Goal: Browse casually: Explore the website without a specific task or goal

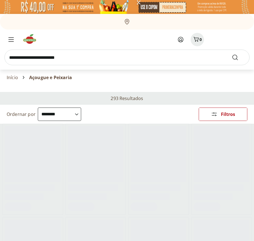
select select "**********"
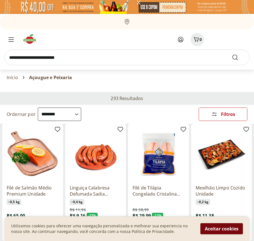
click at [222, 228] on button "Aceitar cookies" at bounding box center [221, 228] width 43 height 11
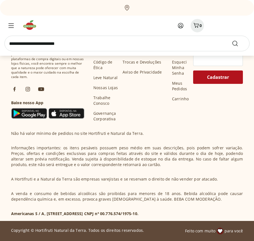
scroll to position [290, 0]
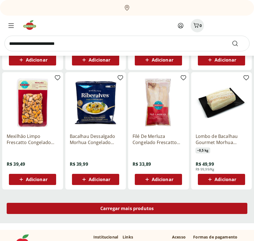
click at [127, 209] on span "Carregar mais produtos" at bounding box center [127, 208] width 54 height 4
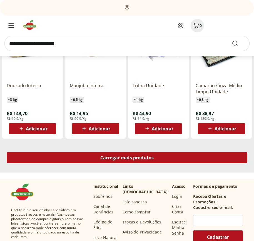
scroll to position [649, 0]
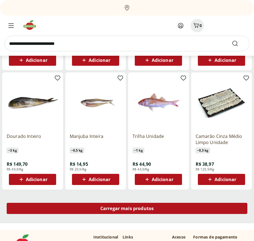
click at [127, 208] on span "Carregar mais produtos" at bounding box center [127, 208] width 54 height 4
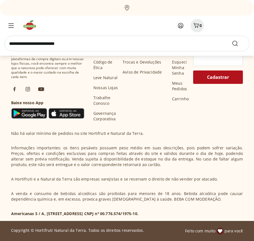
scroll to position [1009, 0]
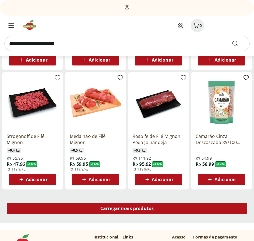
click at [127, 209] on span "Carregar mais produtos" at bounding box center [127, 208] width 54 height 4
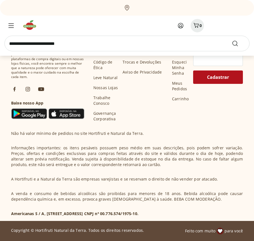
scroll to position [1369, 0]
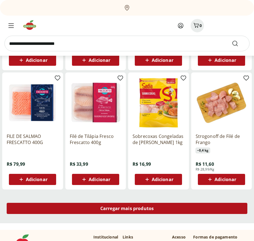
click at [127, 208] on span "Carregar mais produtos" at bounding box center [127, 208] width 54 height 4
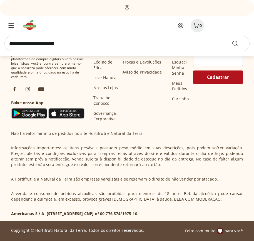
scroll to position [1728, 0]
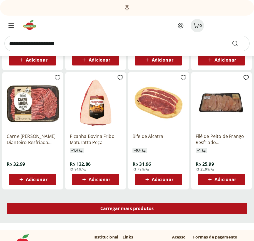
click at [127, 209] on span "Carregar mais produtos" at bounding box center [127, 208] width 54 height 4
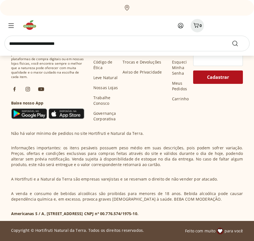
scroll to position [2088, 0]
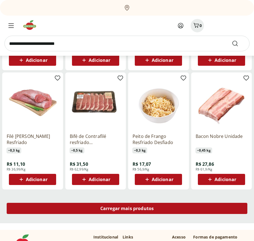
click at [127, 208] on span "Carregar mais produtos" at bounding box center [127, 208] width 54 height 4
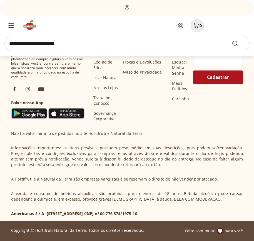
scroll to position [2448, 0]
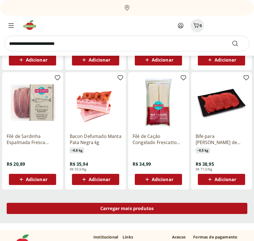
click at [127, 209] on span "Carregar mais produtos" at bounding box center [127, 208] width 54 height 4
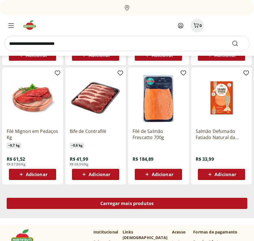
scroll to position [2807, 0]
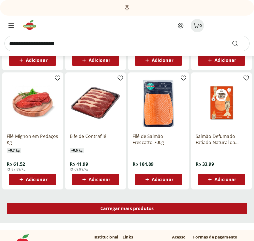
click at [127, 208] on span "Carregar mais produtos" at bounding box center [127, 208] width 54 height 4
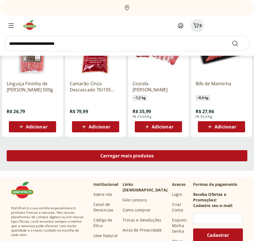
scroll to position [3167, 0]
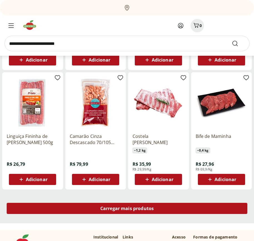
click at [127, 209] on span "Carregar mais produtos" at bounding box center [127, 208] width 54 height 4
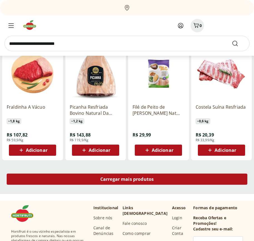
scroll to position [3527, 0]
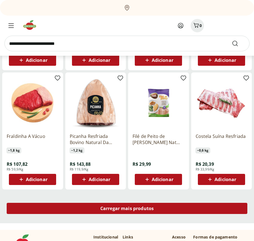
click at [127, 208] on span "Carregar mais produtos" at bounding box center [127, 208] width 54 height 4
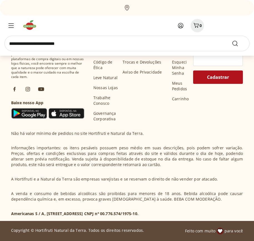
scroll to position [3887, 0]
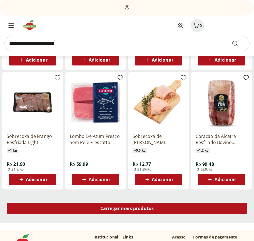
click at [127, 209] on span "Carregar mais produtos" at bounding box center [127, 208] width 54 height 4
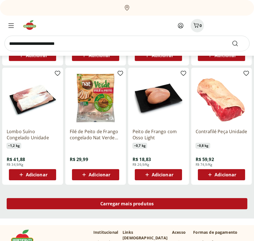
scroll to position [4246, 0]
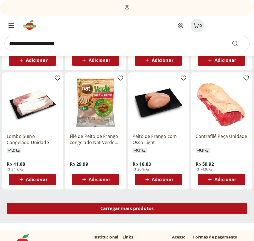
click at [127, 208] on span "Carregar mais produtos" at bounding box center [127, 208] width 54 height 4
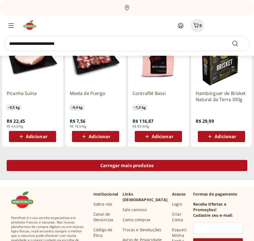
scroll to position [4606, 0]
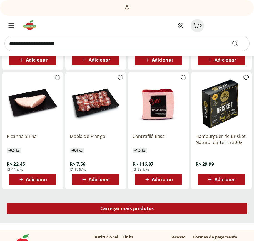
click at [127, 209] on span "Carregar mais produtos" at bounding box center [127, 208] width 54 height 4
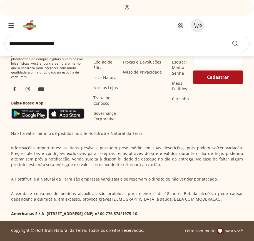
scroll to position [4966, 0]
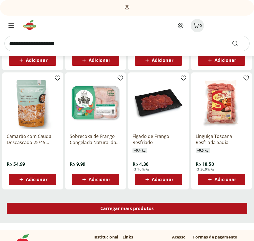
click at [127, 208] on span "Carregar mais produtos" at bounding box center [127, 208] width 54 height 4
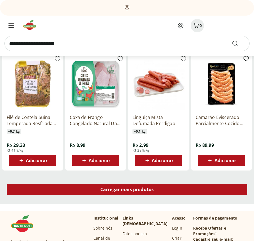
scroll to position [5325, 0]
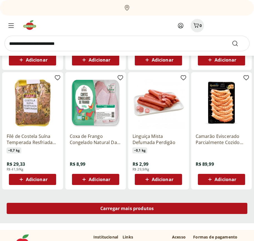
click at [127, 209] on span "Carregar mais produtos" at bounding box center [127, 208] width 54 height 4
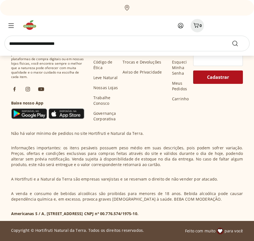
scroll to position [5685, 0]
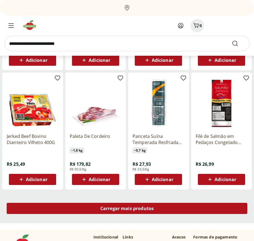
click at [127, 208] on span "Carregar mais produtos" at bounding box center [127, 208] width 54 height 4
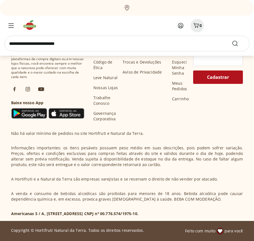
scroll to position [6045, 0]
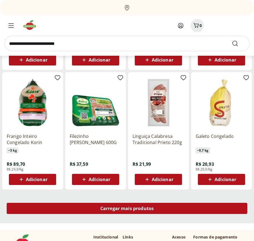
click at [127, 209] on span "Carregar mais produtos" at bounding box center [127, 208] width 54 height 4
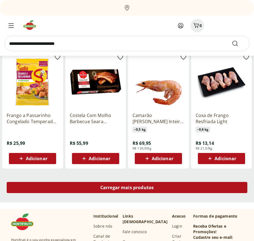
scroll to position [6404, 0]
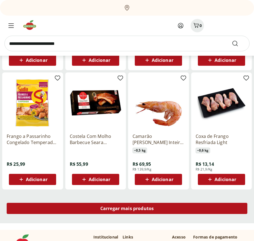
click at [127, 208] on span "Carregar mais produtos" at bounding box center [127, 208] width 54 height 4
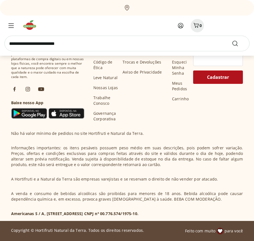
scroll to position [6764, 0]
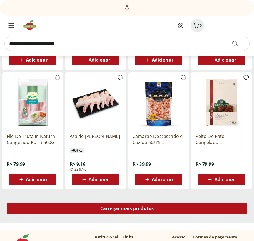
click at [127, 209] on span "Carregar mais produtos" at bounding box center [127, 208] width 54 height 4
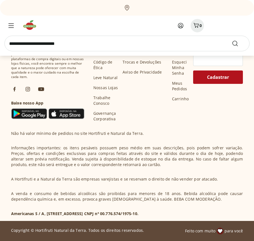
scroll to position [7124, 0]
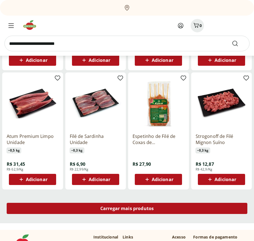
click at [127, 208] on span "Carregar mais produtos" at bounding box center [127, 208] width 54 height 4
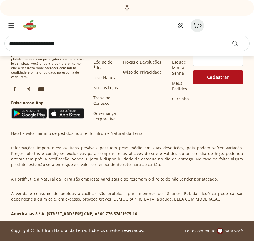
scroll to position [7483, 0]
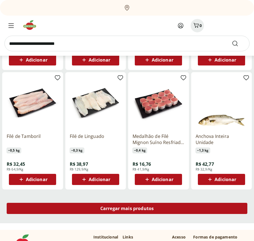
click at [127, 209] on span "Carregar mais produtos" at bounding box center [127, 208] width 54 height 4
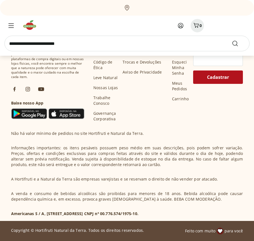
scroll to position [7843, 0]
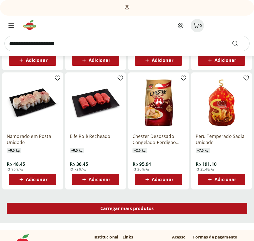
click at [127, 208] on span "Carregar mais produtos" at bounding box center [127, 208] width 54 height 4
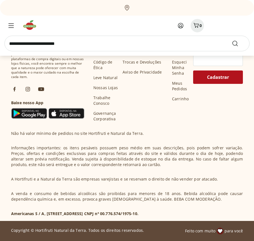
scroll to position [8203, 0]
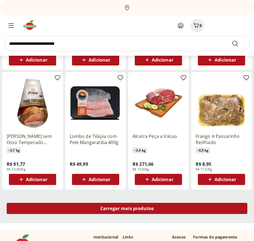
click at [127, 209] on span "Carregar mais produtos" at bounding box center [127, 208] width 54 height 4
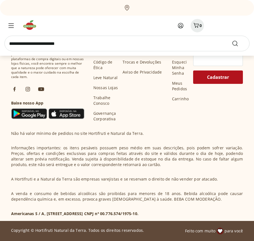
scroll to position [8562, 0]
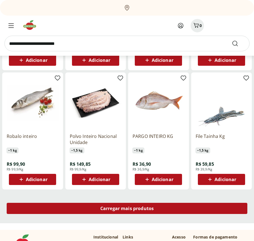
click at [127, 208] on span "Carregar mais produtos" at bounding box center [127, 208] width 54 height 4
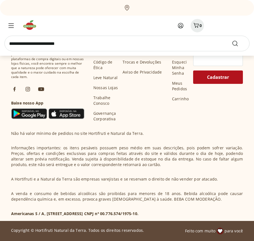
scroll to position [8774, 0]
